Goal: Transaction & Acquisition: Purchase product/service

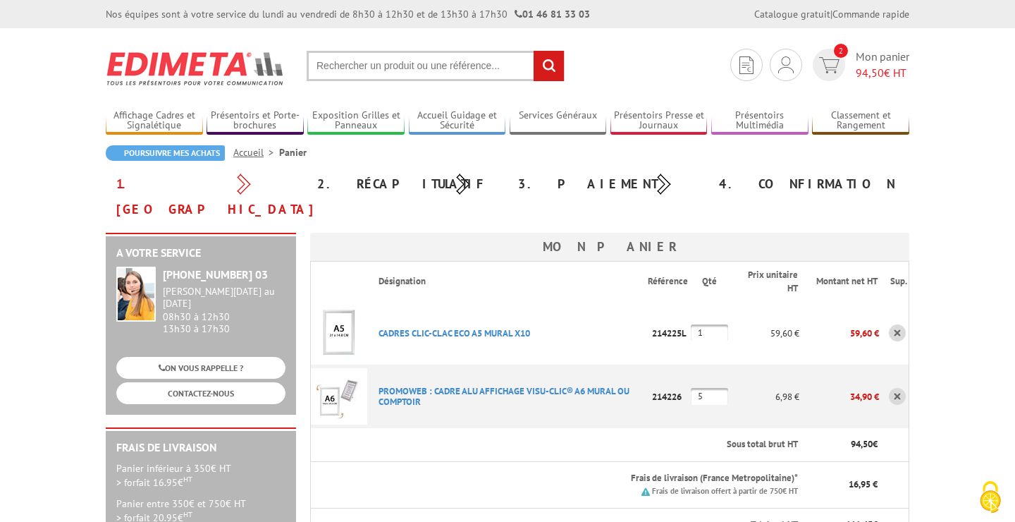
scroll to position [13, 0]
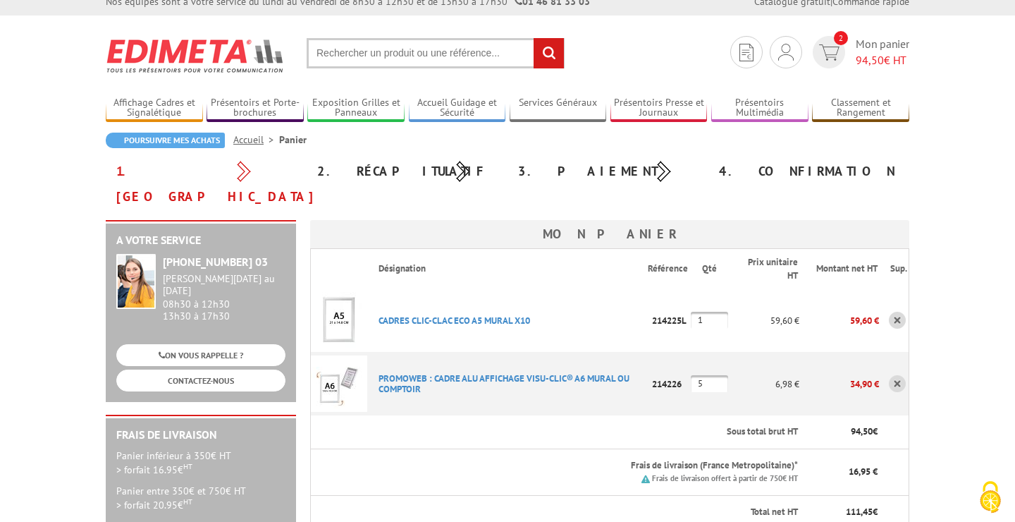
click at [536, 415] on th "Sous total brut HT" at bounding box center [583, 431] width 432 height 33
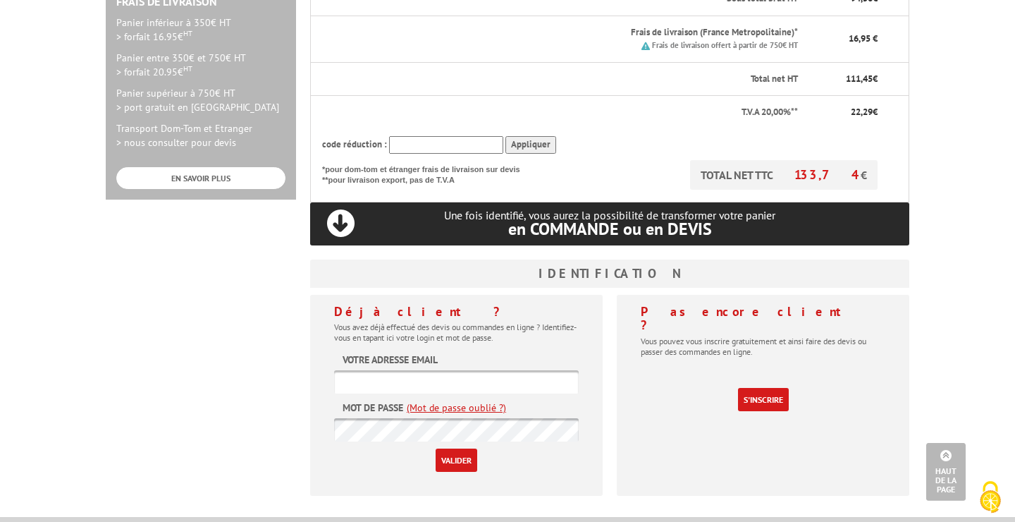
scroll to position [469, 0]
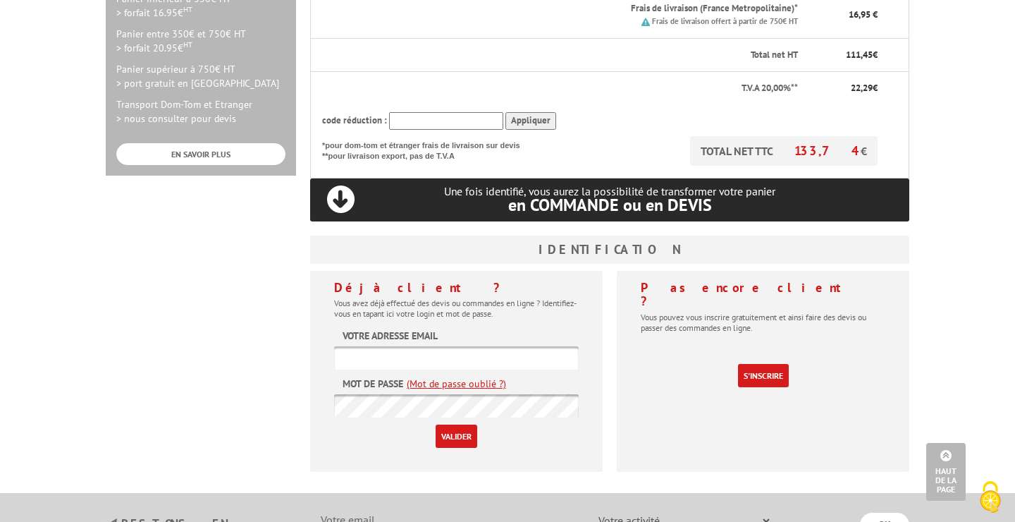
click at [472, 346] on input "text" at bounding box center [456, 357] width 245 height 23
type input "contact@faece.fr"
click at [456, 424] on input "Valider" at bounding box center [457, 435] width 42 height 23
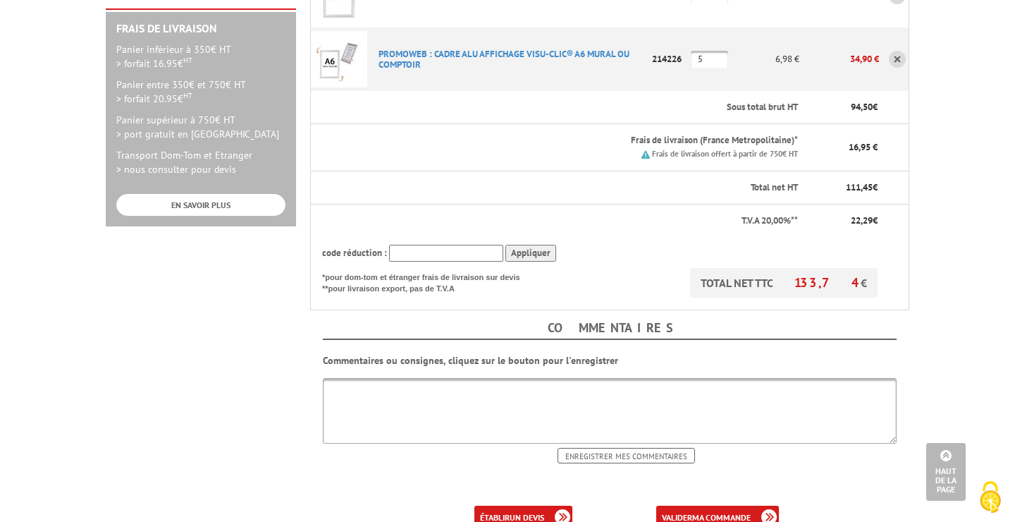
scroll to position [457, 0]
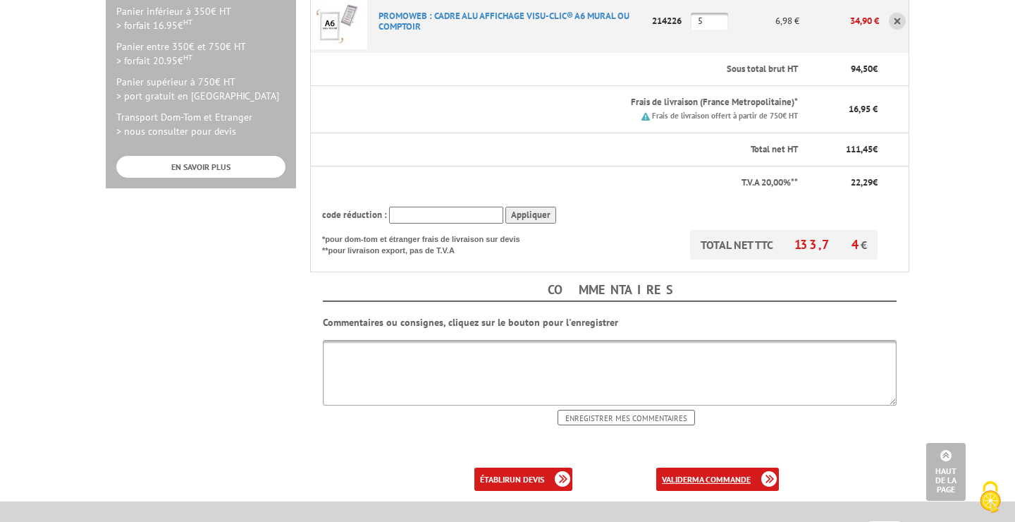
click at [736, 474] on b "ma commande" at bounding box center [721, 479] width 58 height 11
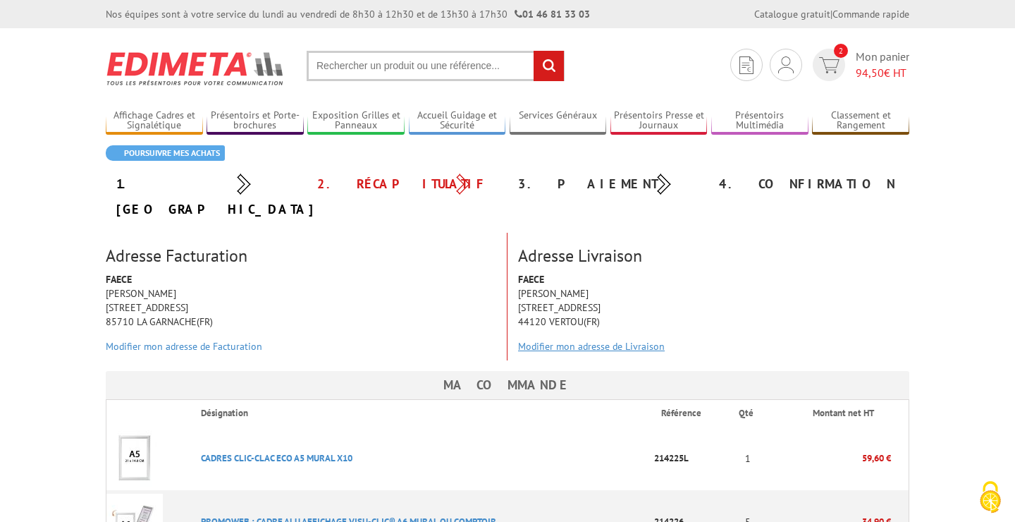
click at [583, 340] on link "Modifier mon adresse de Livraison" at bounding box center [591, 346] width 147 height 13
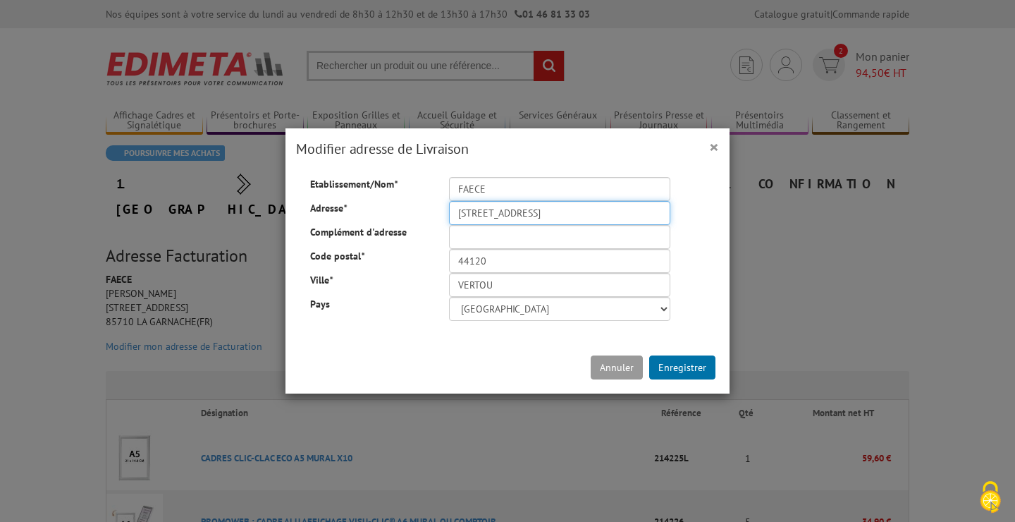
drag, startPoint x: 582, startPoint y: 215, endPoint x: 433, endPoint y: 212, distance: 149.4
click at [449, 212] on input "25 avenue de la Vertonne" at bounding box center [559, 213] width 221 height 24
type input "48 RUE DU CHAMP FLEURI"
click at [495, 262] on input "44120" at bounding box center [559, 261] width 221 height 24
type input "44140"
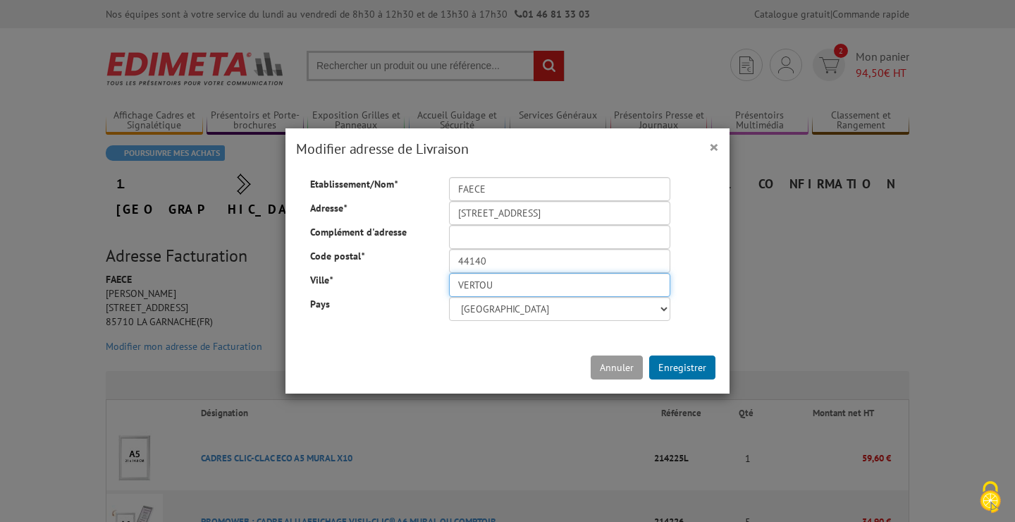
click at [517, 279] on input "VERTOU" at bounding box center [559, 285] width 221 height 24
drag, startPoint x: 517, startPoint y: 279, endPoint x: 436, endPoint y: 281, distance: 81.1
click at [449, 281] on input "VERTOU" at bounding box center [559, 285] width 221 height 24
type input "LES SORINIERES"
click at [474, 261] on input "44140" at bounding box center [559, 261] width 221 height 24
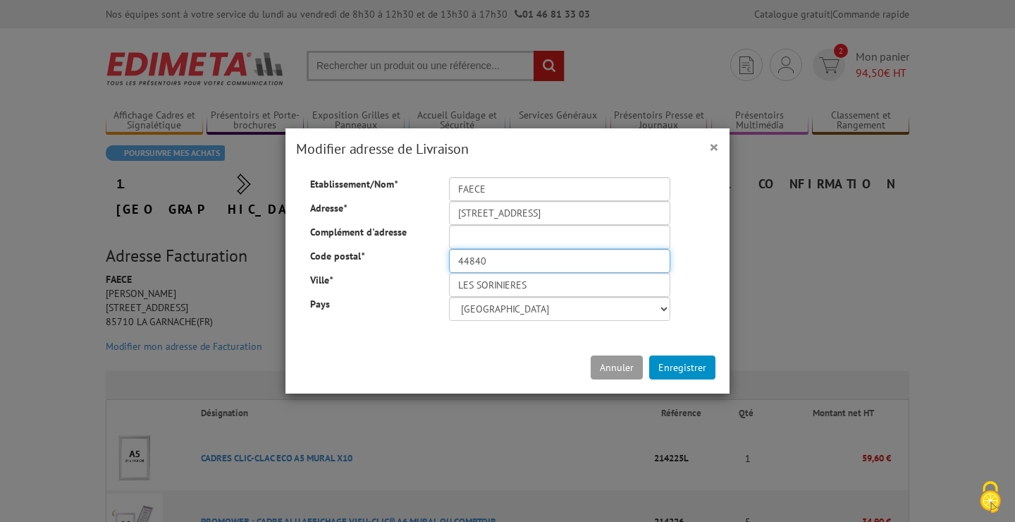
type input "44840"
click at [688, 366] on button "Enregistrer" at bounding box center [682, 367] width 66 height 24
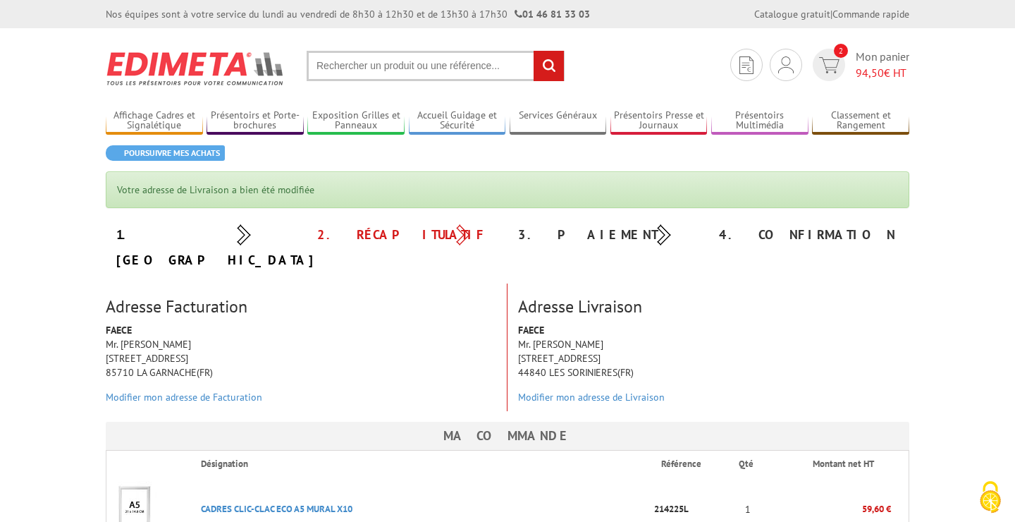
click at [748, 323] on div "FAECE Mr. [PERSON_NAME] [STREET_ADDRESS] Modifier mon adresse de Livraison" at bounding box center [713, 367] width 412 height 88
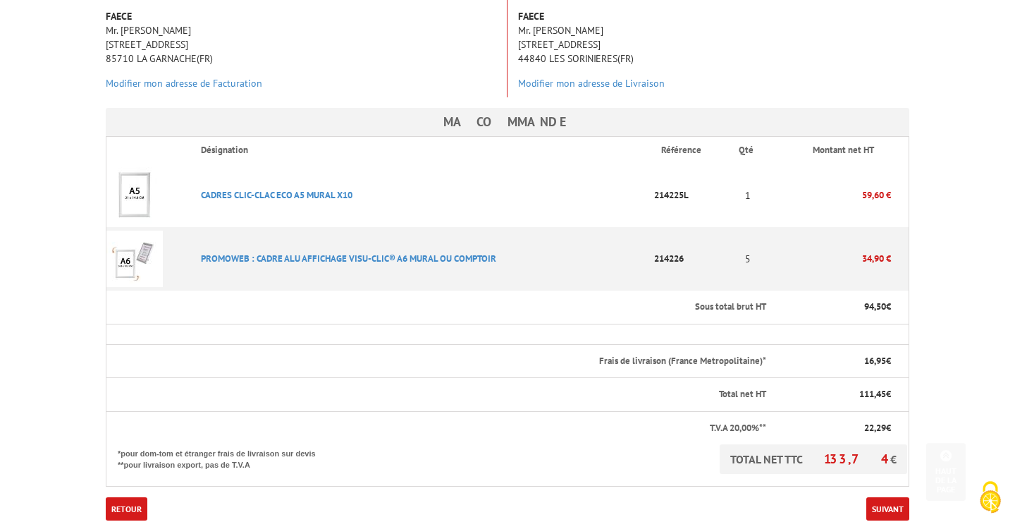
scroll to position [343, 0]
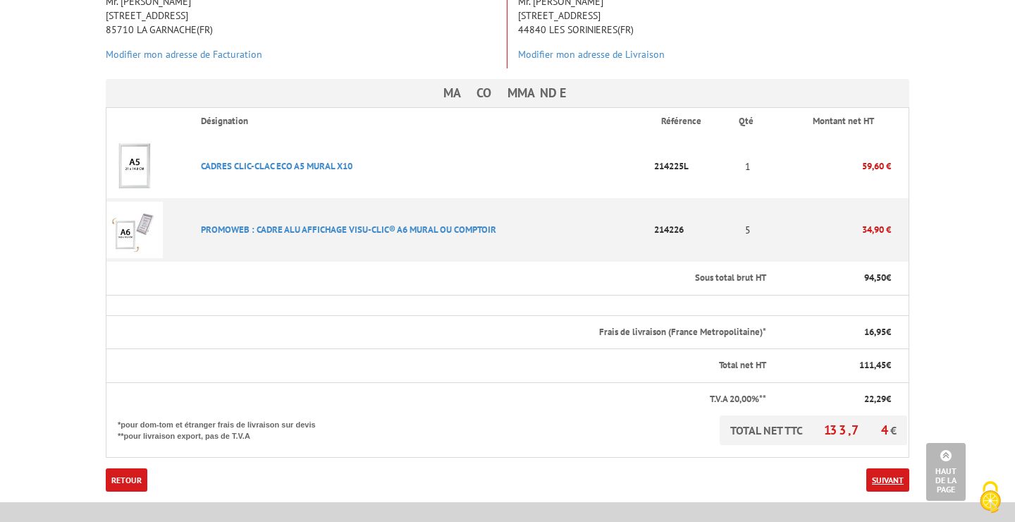
click at [879, 468] on link "Suivant" at bounding box center [887, 479] width 43 height 23
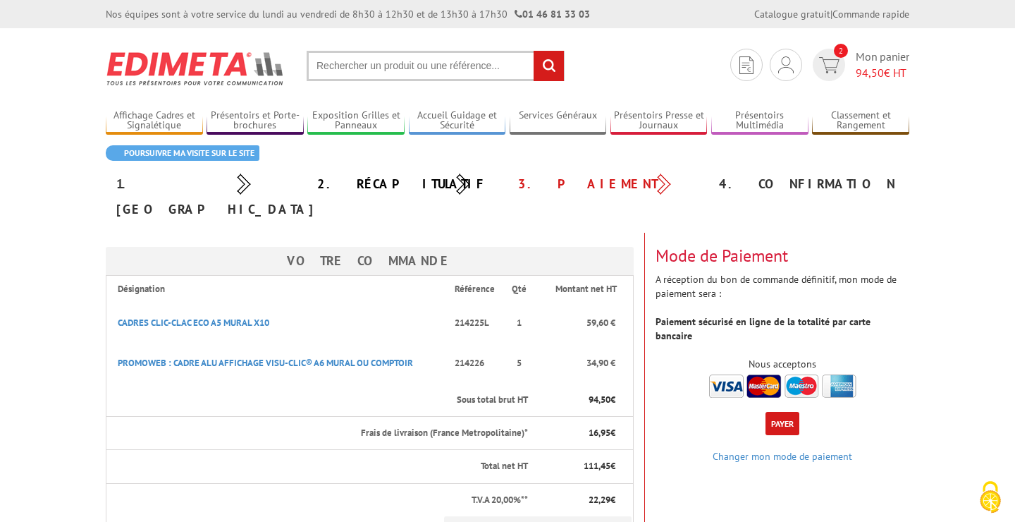
click at [339, 383] on th "Sous total brut HT" at bounding box center [317, 399] width 423 height 33
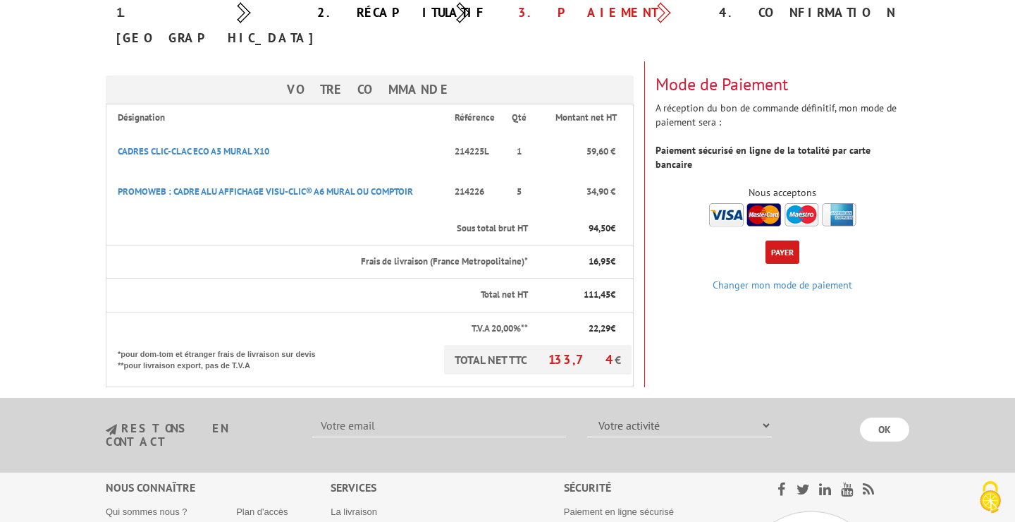
scroll to position [114, 0]
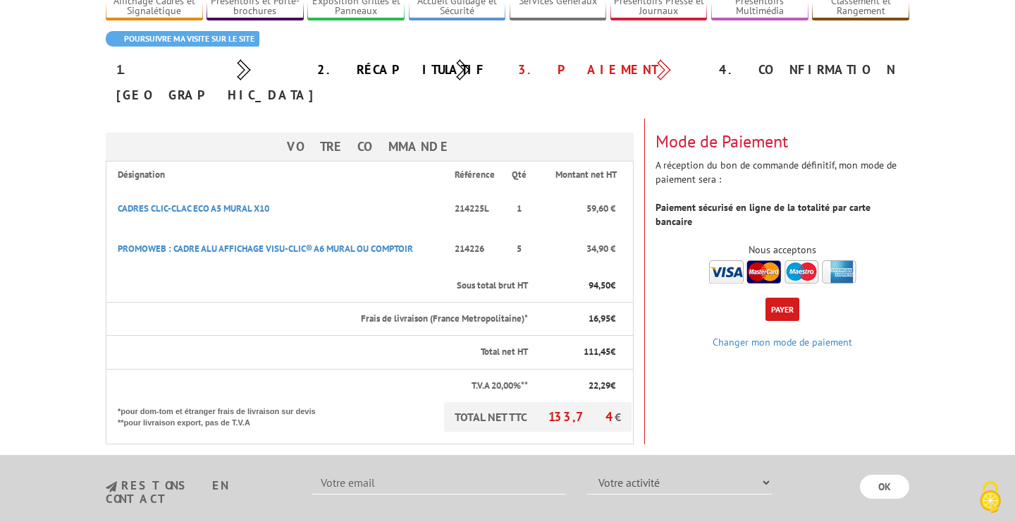
click at [727, 260] on img at bounding box center [782, 271] width 147 height 23
click at [762, 335] on link "Changer mon mode de paiement" at bounding box center [783, 341] width 140 height 13
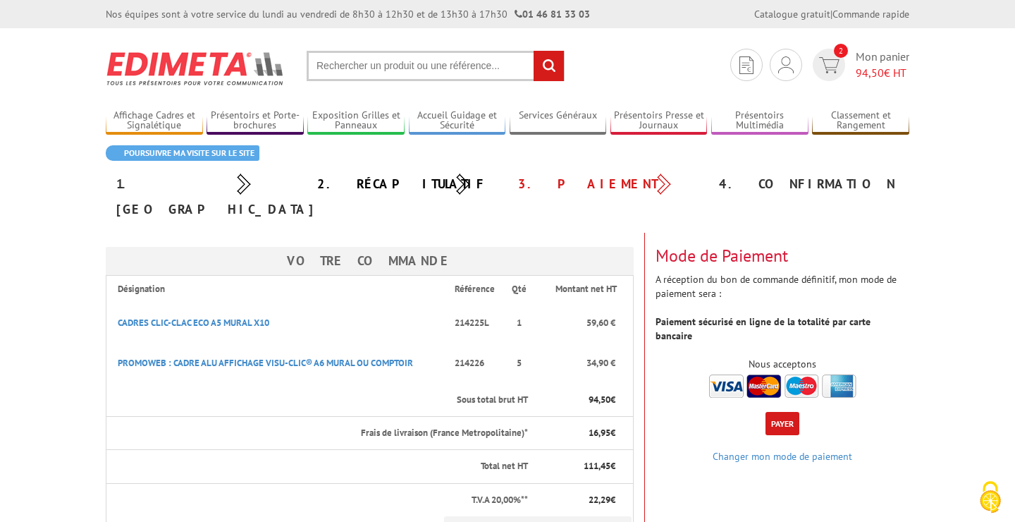
scroll to position [114, 0]
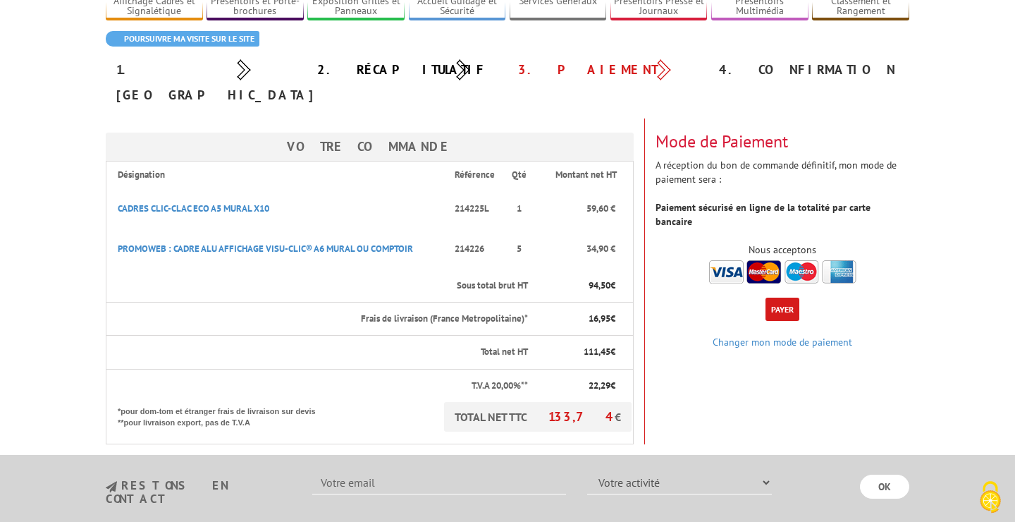
click at [715, 371] on div "Votre Commande Désignation Référence Qté Montant net HT CADRES CLIC-CLAC ECO A5…" at bounding box center [507, 281] width 825 height 326
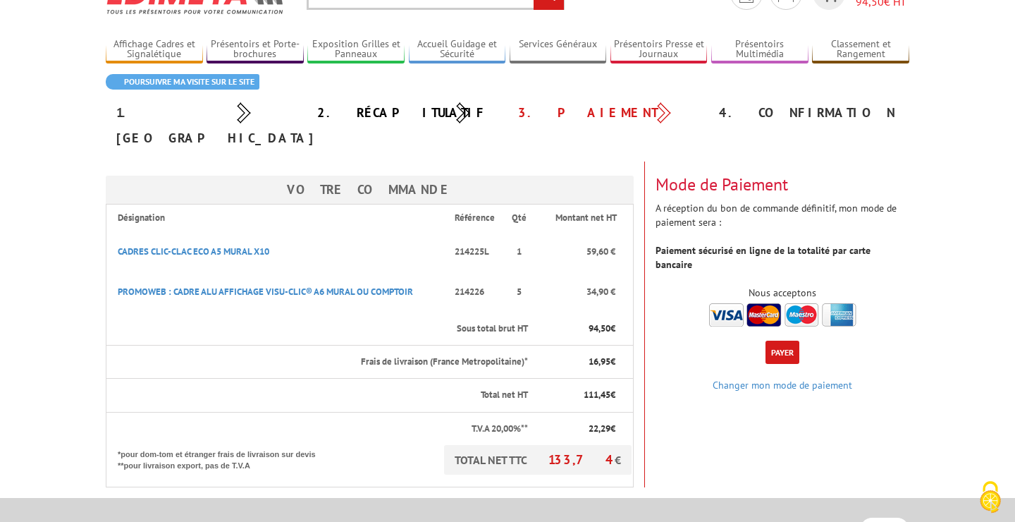
scroll to position [33, 0]
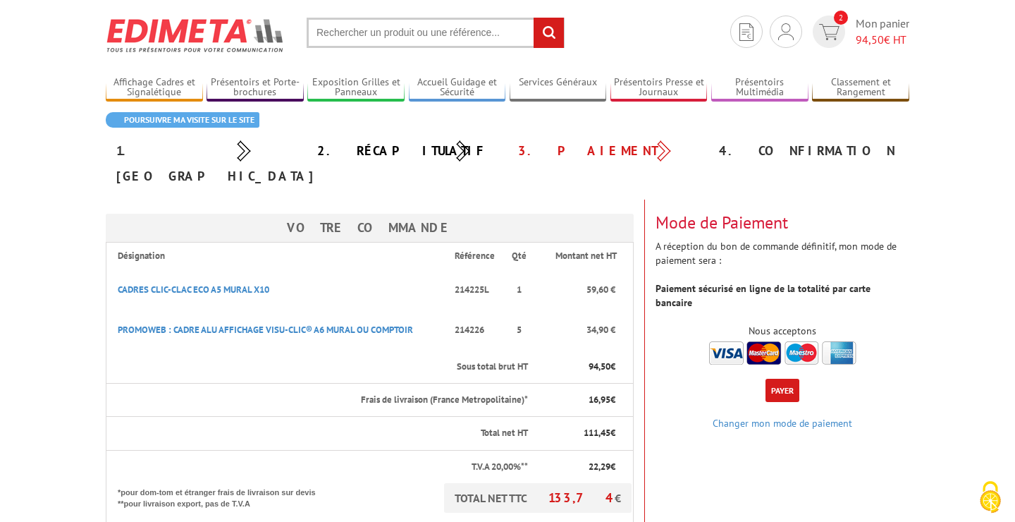
click at [727, 341] on img at bounding box center [782, 352] width 147 height 23
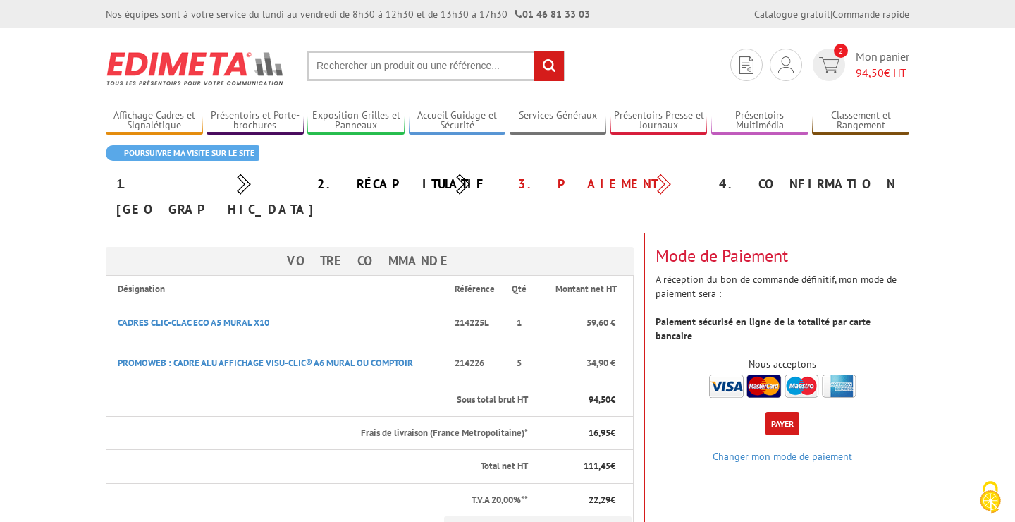
click at [856, 233] on div "Mode de Paiement A réception du bon de commande définitif, mon mode de paiement…" at bounding box center [782, 317] width 275 height 168
click at [503, 204] on section "Poursuivre ma visite sur le site 1. [GEOGRAPHIC_DATA] 2. Récapitulatif 3. Paiem…" at bounding box center [507, 351] width 825 height 413
